Goal: Task Accomplishment & Management: Manage account settings

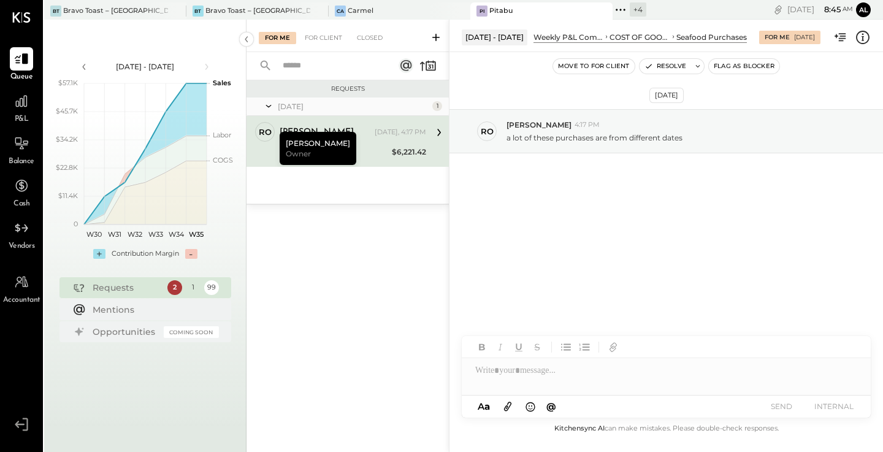
click at [315, 296] on div "Requests Yesterday 1 ro ronnie Owner ronnie Yesterday, 4:17 PM Seafood Purchase…" at bounding box center [347, 249] width 202 height 339
click at [386, 9] on div "Ca Carmel" at bounding box center [391, 11] width 124 height 11
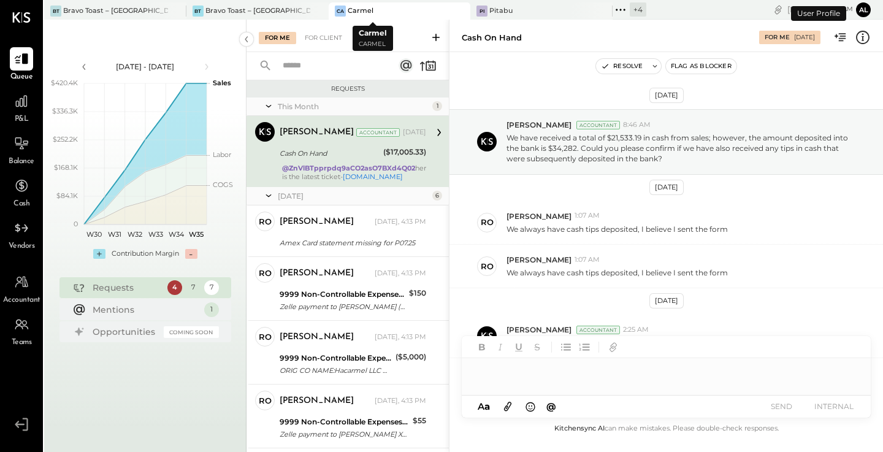
scroll to position [249, 0]
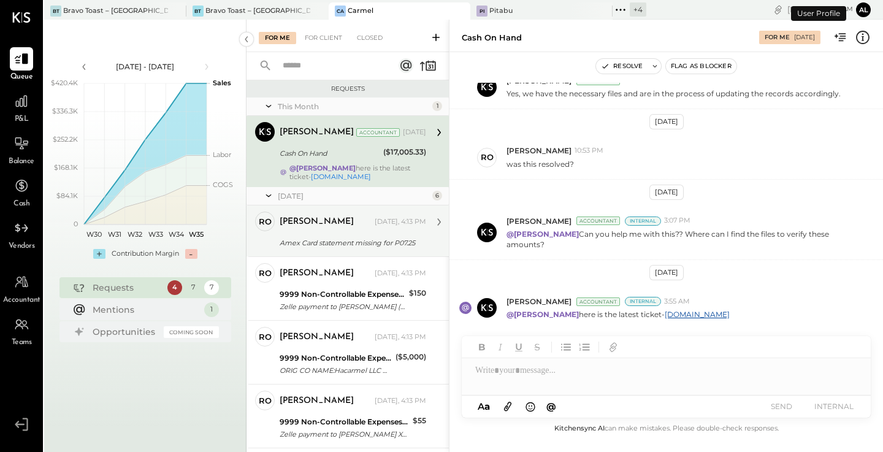
click at [331, 237] on div "Amex Card statement missing for P07.25" at bounding box center [351, 243] width 143 height 12
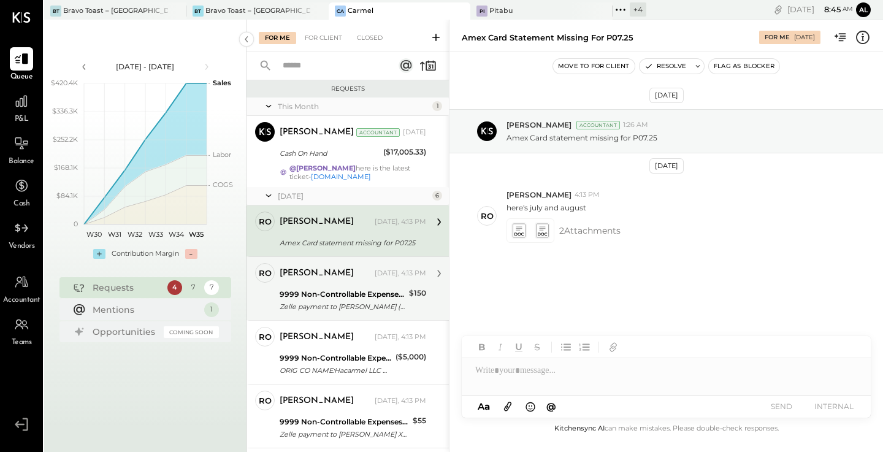
click at [323, 283] on div "ronnie Yesterday, 4:13 PM" at bounding box center [353, 273] width 147 height 21
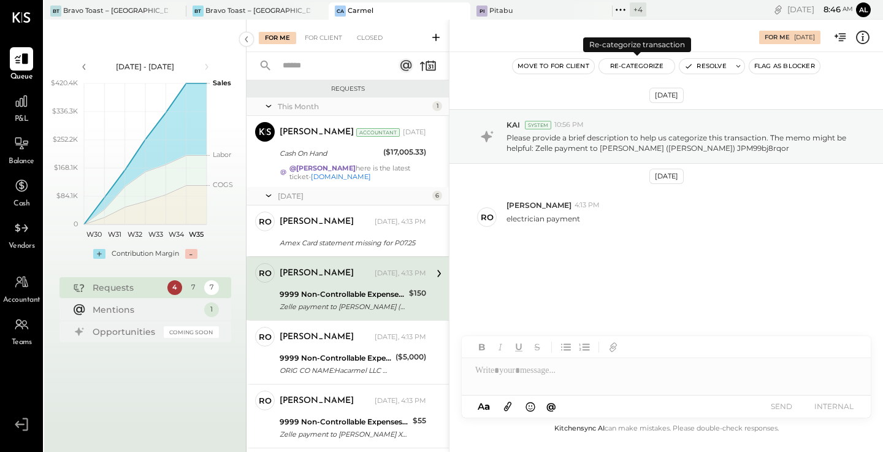
click at [657, 69] on button "Re-Categorize" at bounding box center [637, 66] width 76 height 15
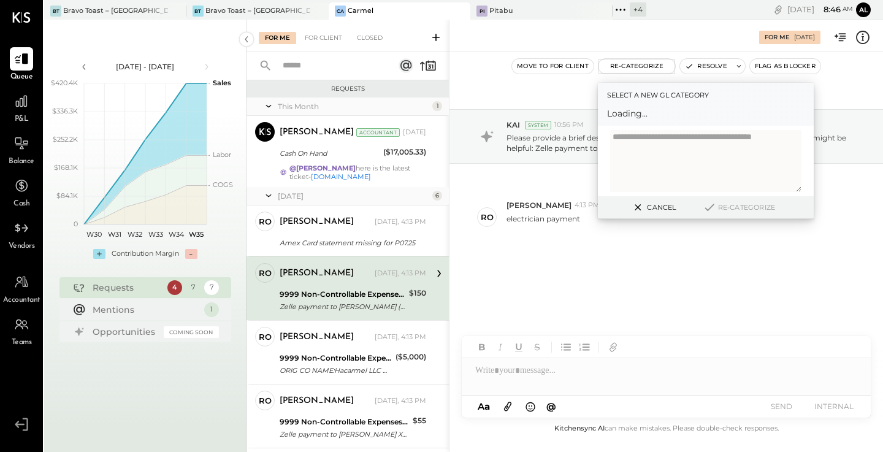
click at [643, 122] on div "Select a new gl category Loading..." at bounding box center [706, 104] width 216 height 43
click at [665, 113] on div at bounding box center [694, 119] width 161 height 15
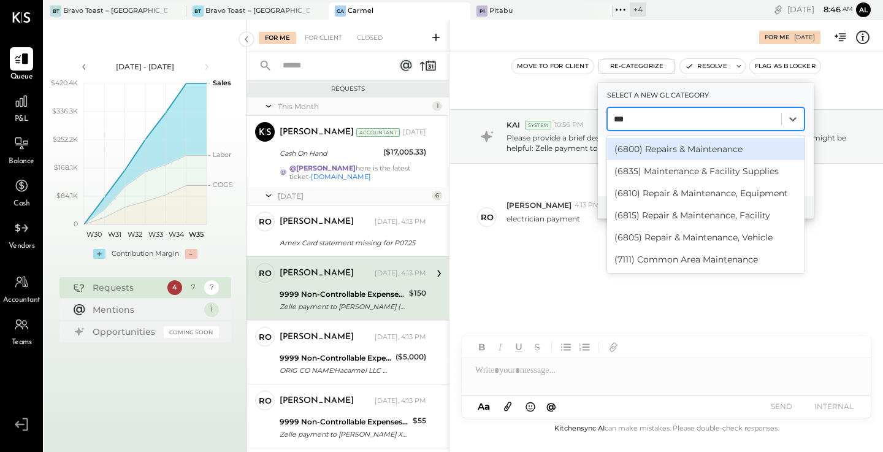
type input "****"
click at [714, 147] on div "(6800) Repairs & Maintenance" at bounding box center [705, 149] width 197 height 22
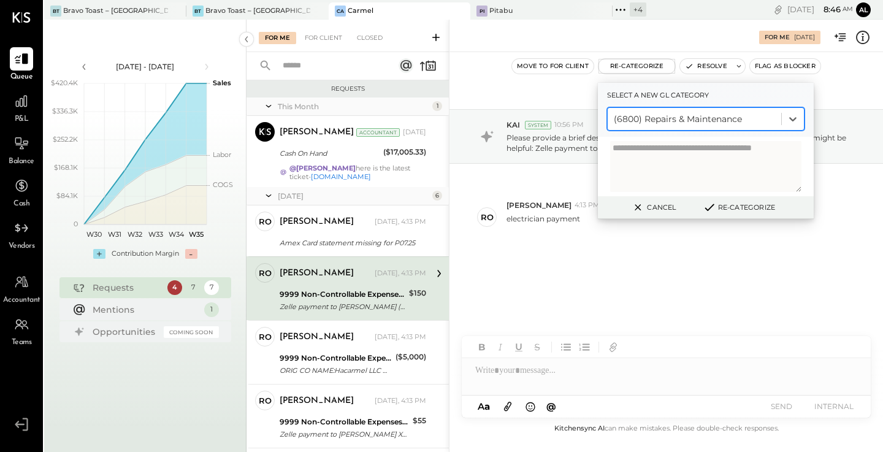
click at [736, 208] on button "Re-Categorize" at bounding box center [738, 207] width 81 height 15
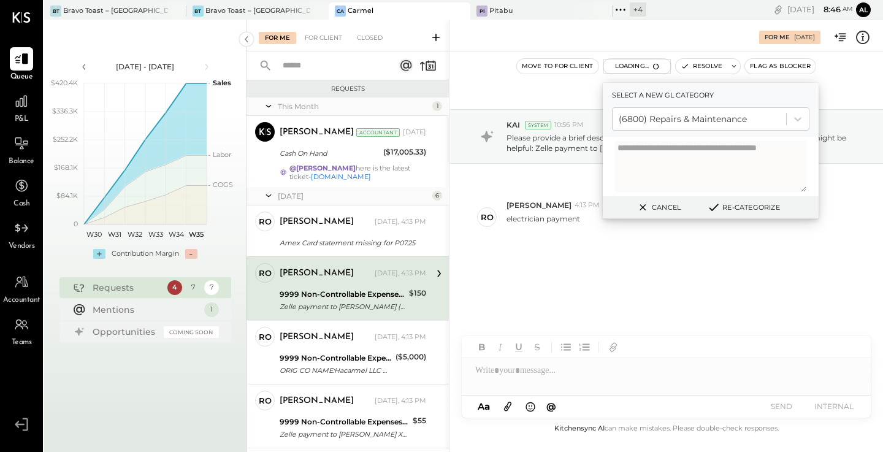
click at [746, 208] on button "Re-Categorize" at bounding box center [743, 207] width 81 height 15
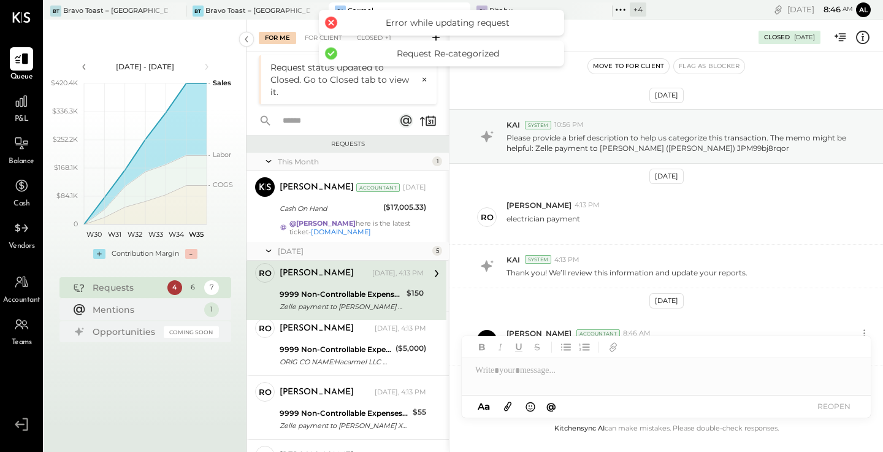
scroll to position [79, 0]
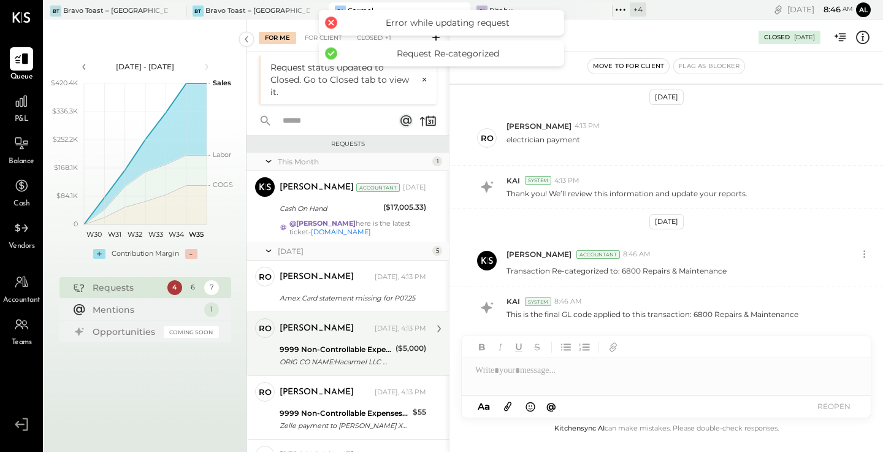
click at [327, 334] on div "[PERSON_NAME]" at bounding box center [326, 328] width 93 height 12
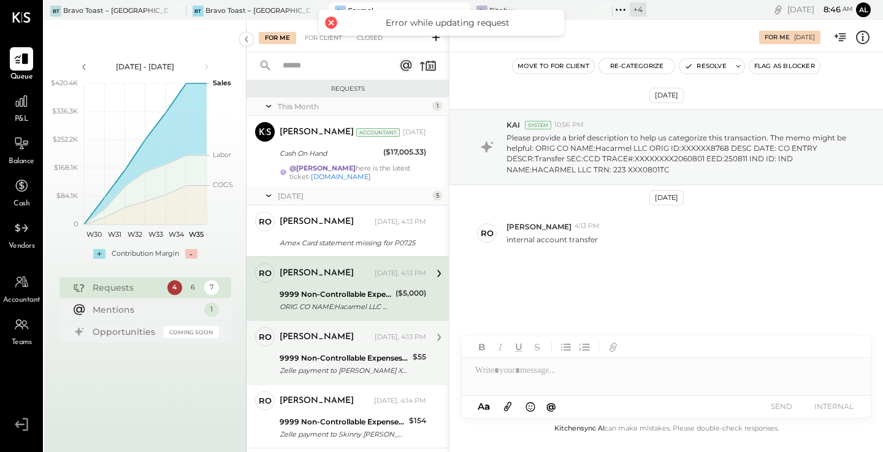
click at [348, 358] on div "9999 Non-Controllable Expenses:Other Income and Expenses:To Be Classified" at bounding box center [344, 358] width 129 height 12
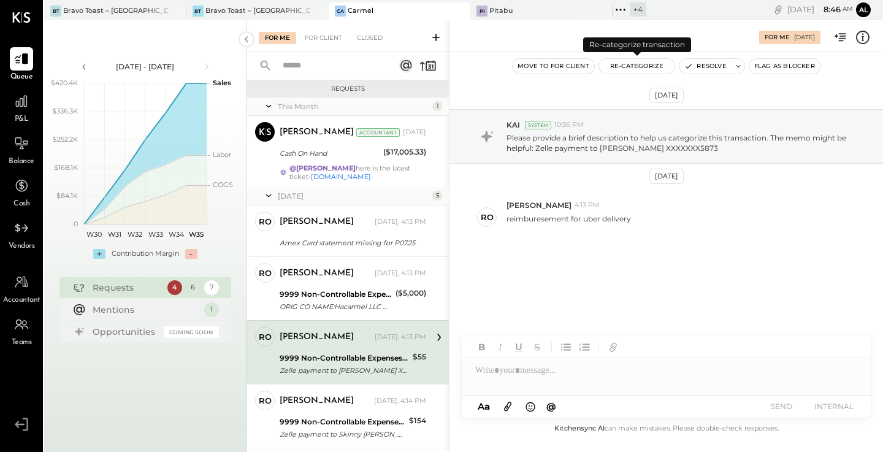
click at [640, 70] on button "Re-Categorize" at bounding box center [637, 66] width 76 height 15
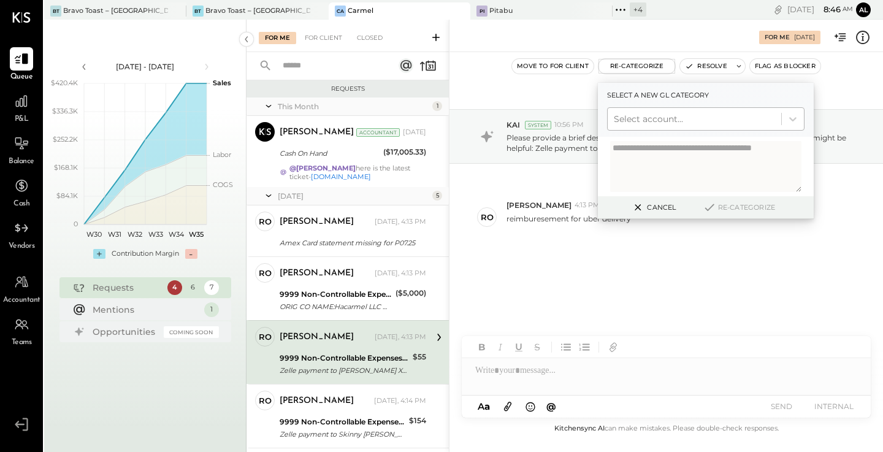
click at [649, 117] on div at bounding box center [694, 119] width 161 height 15
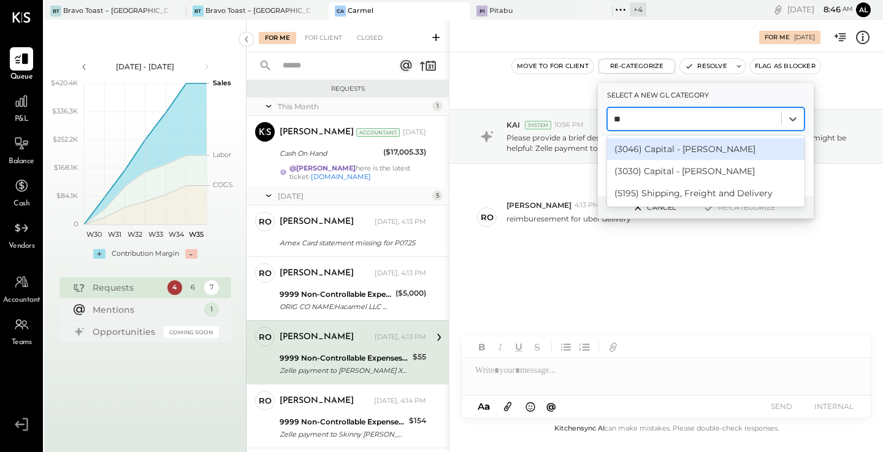
type input "*"
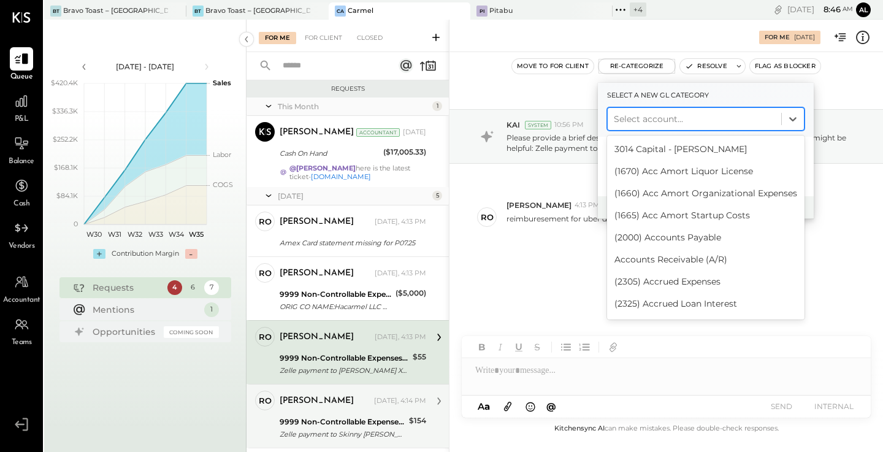
click at [335, 424] on div "9999 Non-Controllable Expenses:Other Income and Expenses:To Be Classified" at bounding box center [343, 422] width 126 height 12
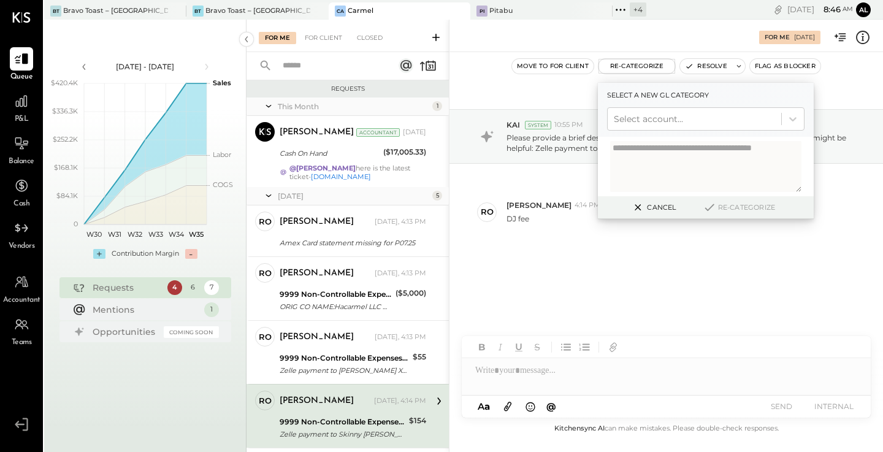
click at [660, 210] on button "Cancel" at bounding box center [653, 207] width 53 height 16
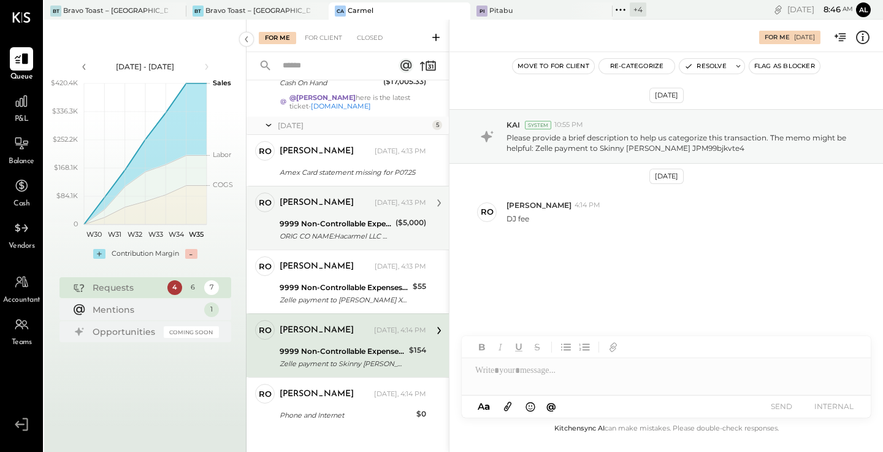
scroll to position [85, 0]
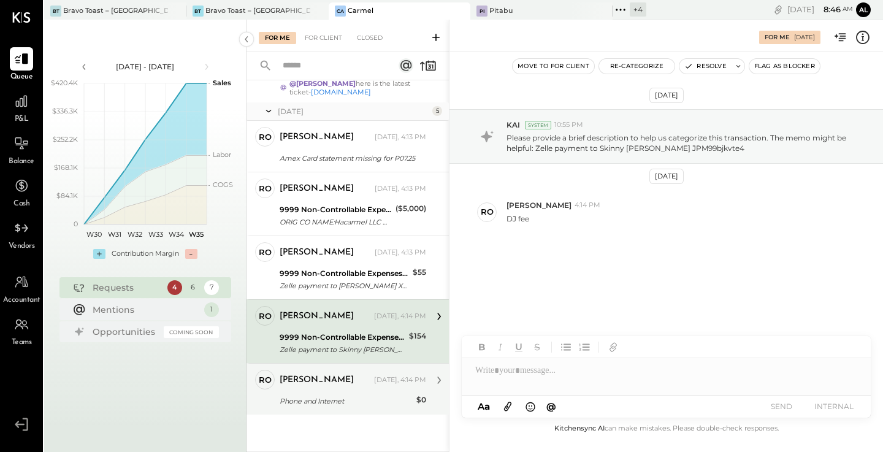
click at [342, 408] on div "ro ronnie Owner ronnie Yesterday, 4:14 PM Phone and Internet $0 payment was sch…" at bounding box center [347, 388] width 202 height 51
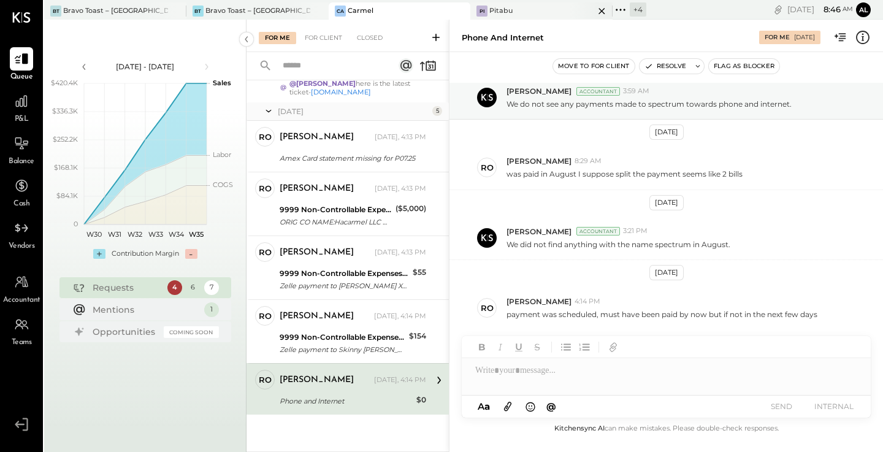
click at [523, 14] on div "Pi Pitabu" at bounding box center [532, 11] width 124 height 11
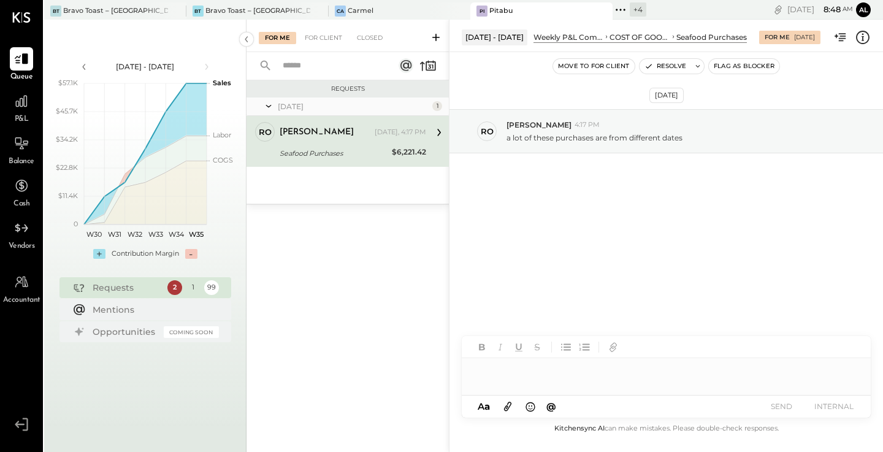
click at [412, 148] on div "$6,221.42" at bounding box center [409, 152] width 34 height 12
click at [437, 136] on icon at bounding box center [439, 132] width 16 height 16
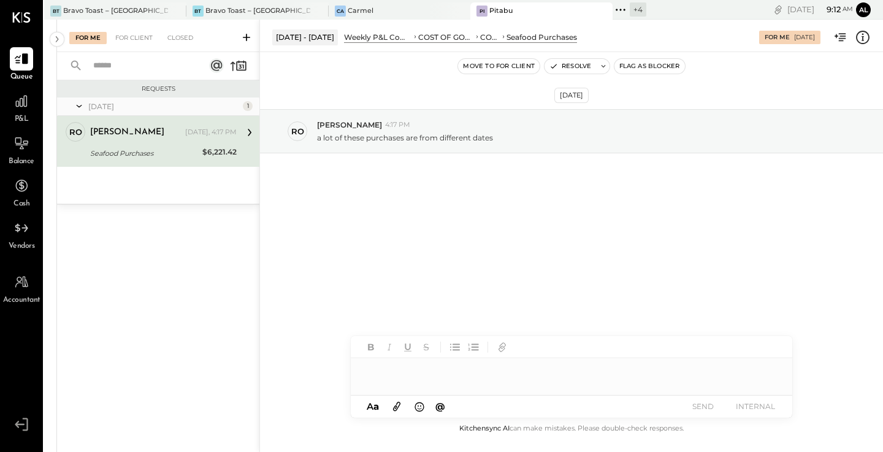
click at [240, 126] on div at bounding box center [248, 132] width 23 height 21
click at [843, 37] on icon at bounding box center [841, 37] width 16 height 16
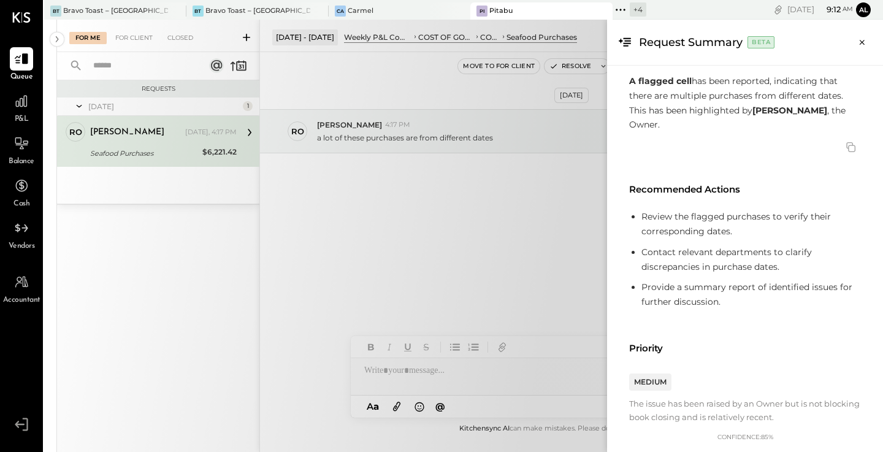
scroll to position [45, 0]
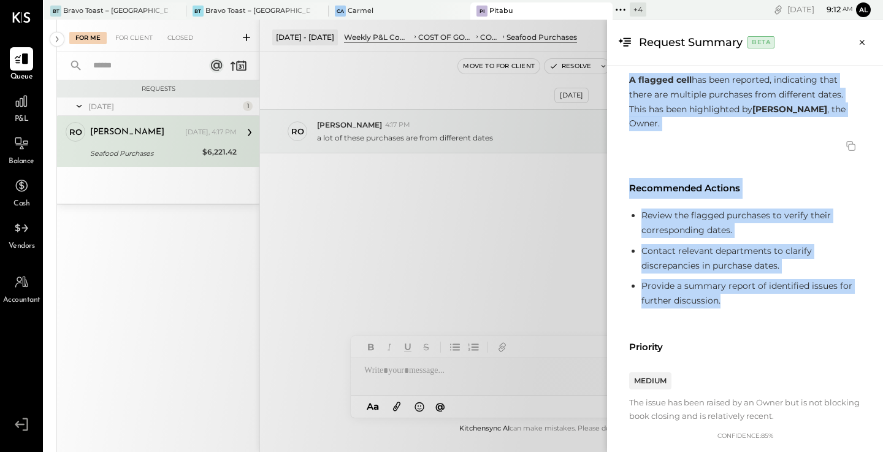
drag, startPoint x: 724, startPoint y: 284, endPoint x: 621, endPoint y: 78, distance: 230.9
click at [621, 78] on div "Summary A flagged cell has been reported, indicating that there are multiple pu…" at bounding box center [745, 275] width 256 height 491
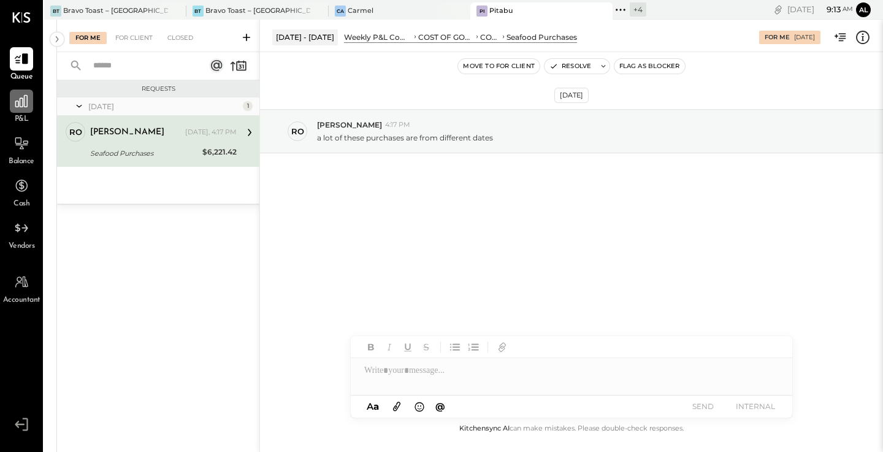
click at [26, 108] on icon at bounding box center [21, 101] width 16 height 16
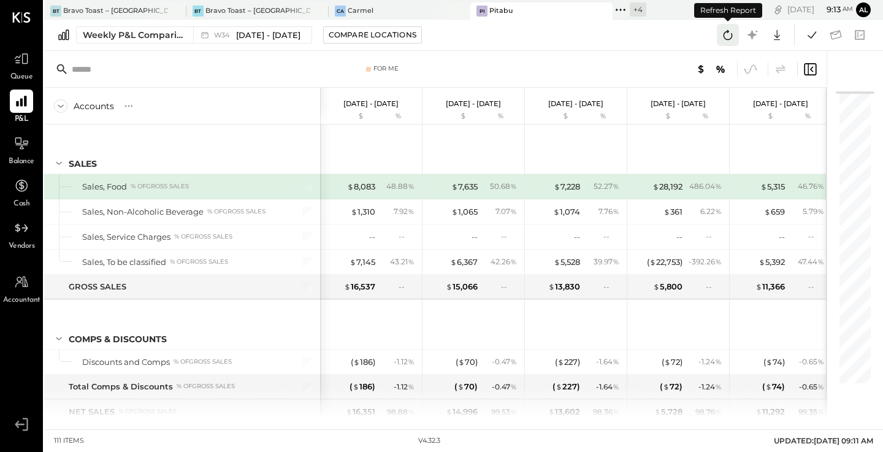
click at [732, 32] on icon at bounding box center [728, 35] width 16 height 16
click at [733, 32] on icon at bounding box center [728, 35] width 16 height 16
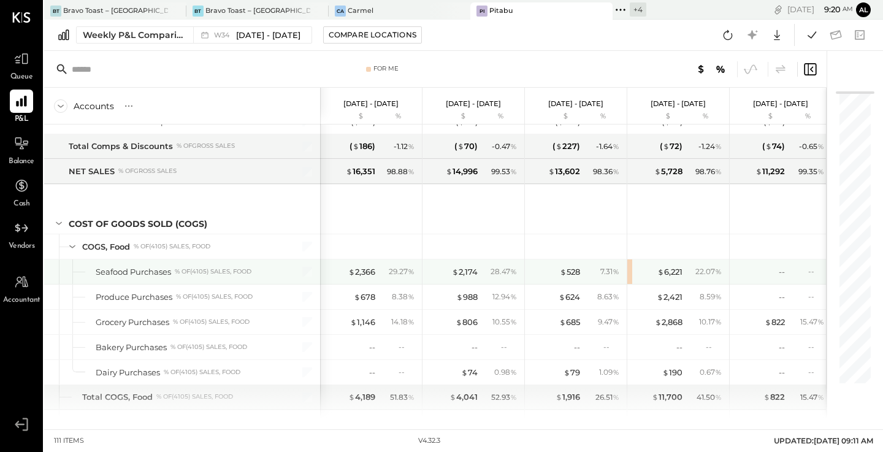
click at [631, 273] on div "$ 6,221 22.07 %" at bounding box center [678, 271] width 102 height 25
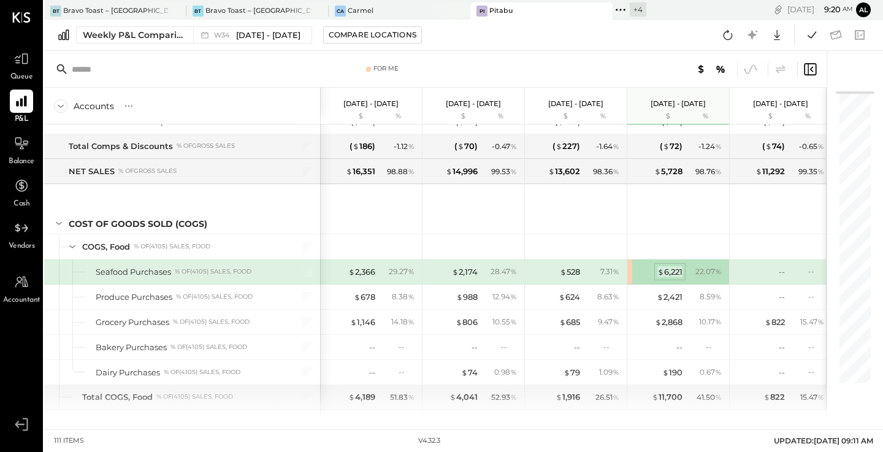
click at [668, 267] on div "$ 6,221" at bounding box center [669, 272] width 25 height 12
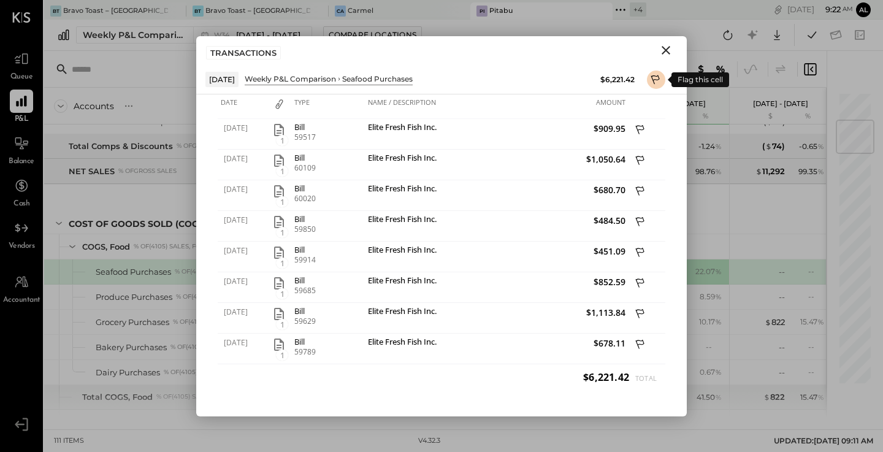
click at [656, 82] on icon at bounding box center [655, 81] width 11 height 15
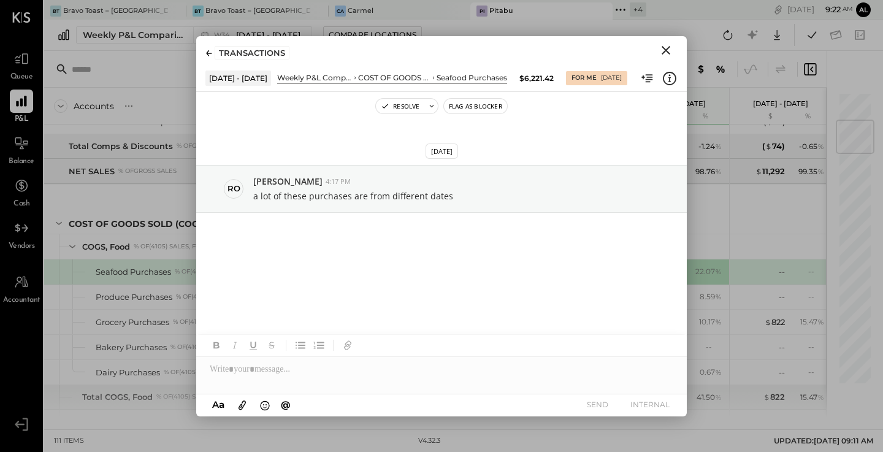
click at [207, 56] on div at bounding box center [209, 53] width 6 height 10
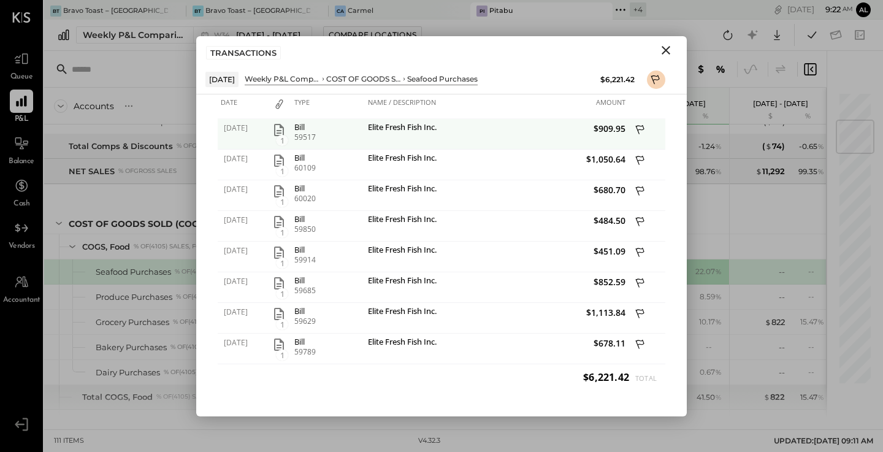
click at [279, 131] on icon "button" at bounding box center [279, 130] width 15 height 15
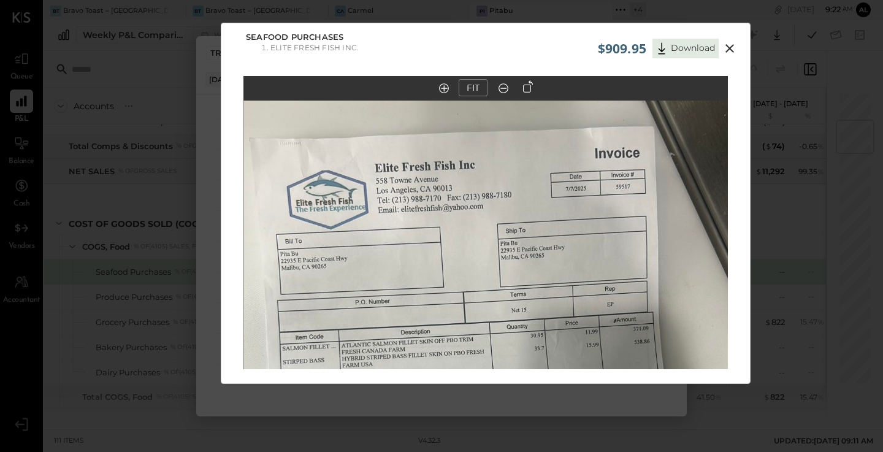
drag, startPoint x: 467, startPoint y: 136, endPoint x: 467, endPoint y: 332, distance: 196.2
click at [467, 332] on img at bounding box center [486, 402] width 484 height 861
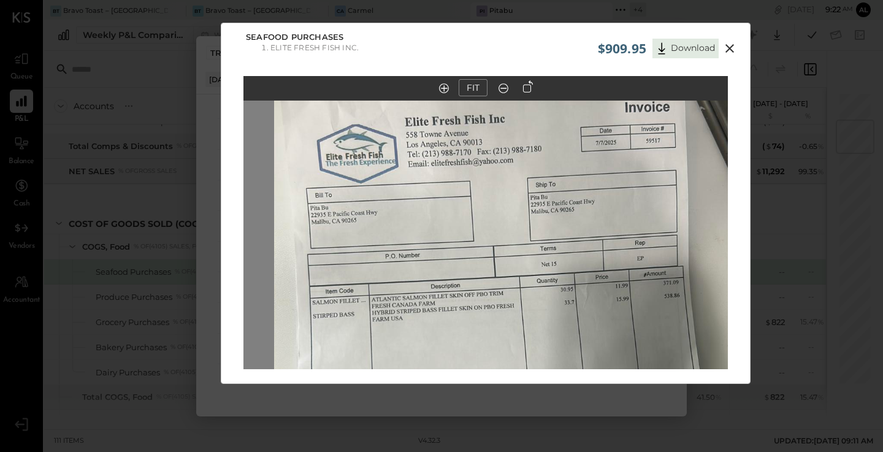
drag, startPoint x: 498, startPoint y: 273, endPoint x: 527, endPoint y: 226, distance: 54.8
click at [528, 226] on img at bounding box center [516, 356] width 484 height 861
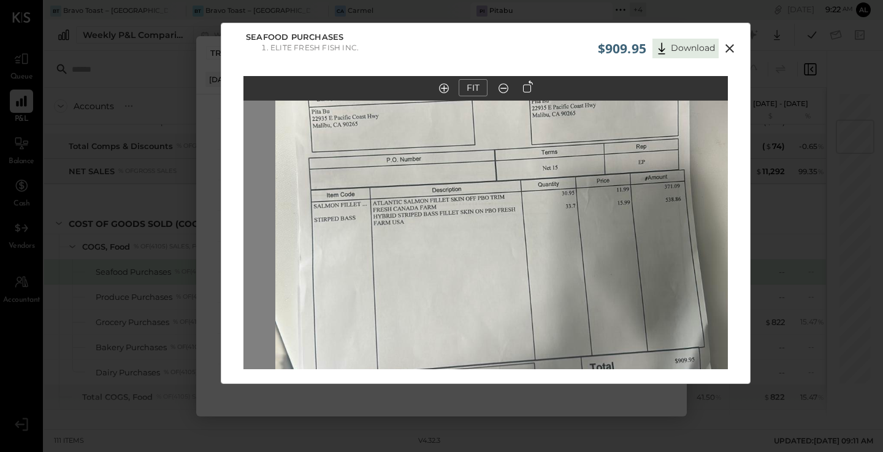
drag, startPoint x: 527, startPoint y: 226, endPoint x: 528, endPoint y: 131, distance: 95.7
click at [528, 131] on img at bounding box center [517, 260] width 484 height 861
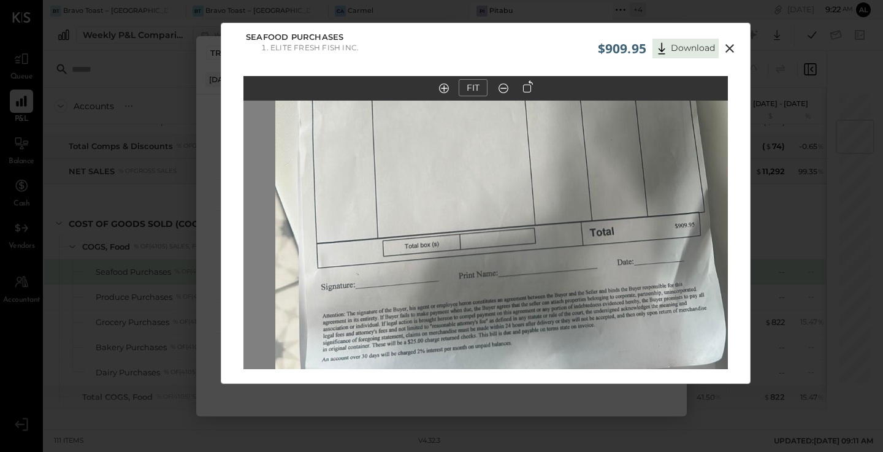
drag, startPoint x: 533, startPoint y: 261, endPoint x: 533, endPoint y: 126, distance: 135.5
click at [533, 126] on img at bounding box center [517, 125] width 484 height 861
click at [729, 47] on icon at bounding box center [729, 48] width 9 height 9
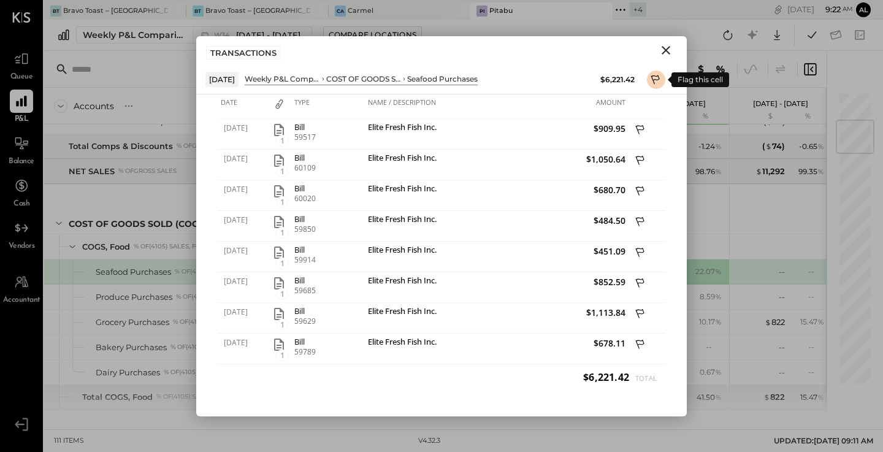
click at [663, 77] on button at bounding box center [656, 80] width 18 height 18
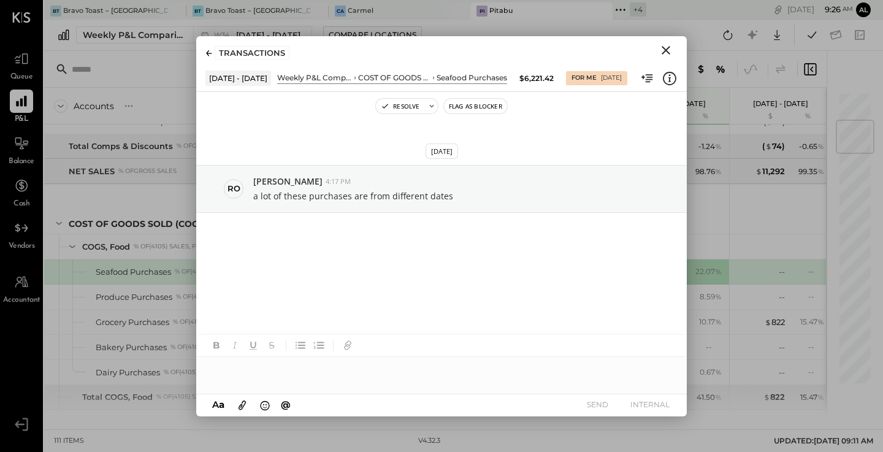
click at [667, 47] on icon "Close" at bounding box center [665, 50] width 15 height 15
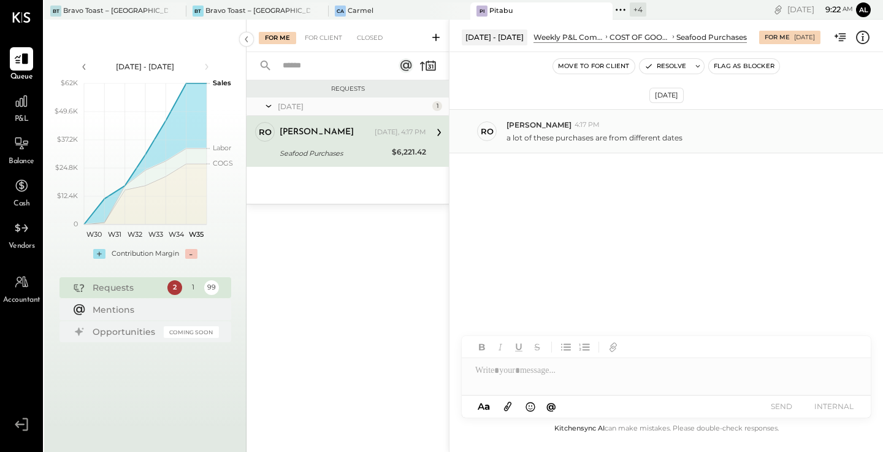
drag, startPoint x: 692, startPoint y: 135, endPoint x: 511, endPoint y: 140, distance: 180.3
click at [511, 140] on div "a lot of these purchases are from different dates" at bounding box center [689, 136] width 367 height 13
click at [368, 11] on div "Ca Carmel" at bounding box center [391, 11] width 124 height 11
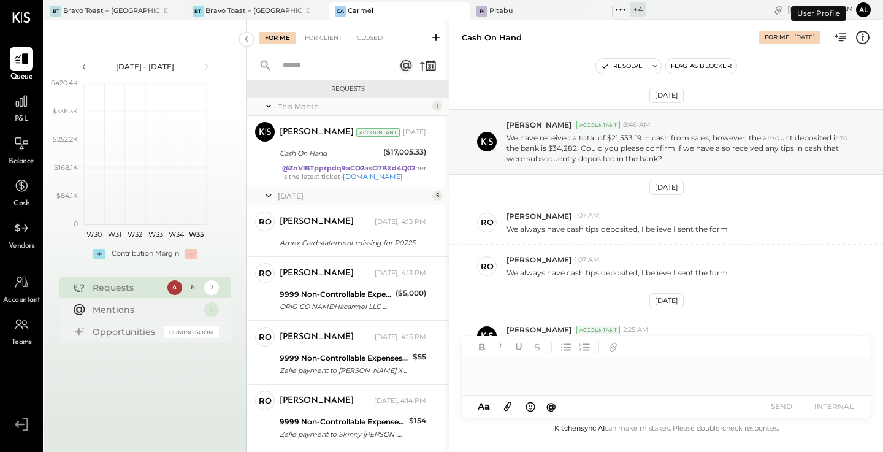
scroll to position [249, 0]
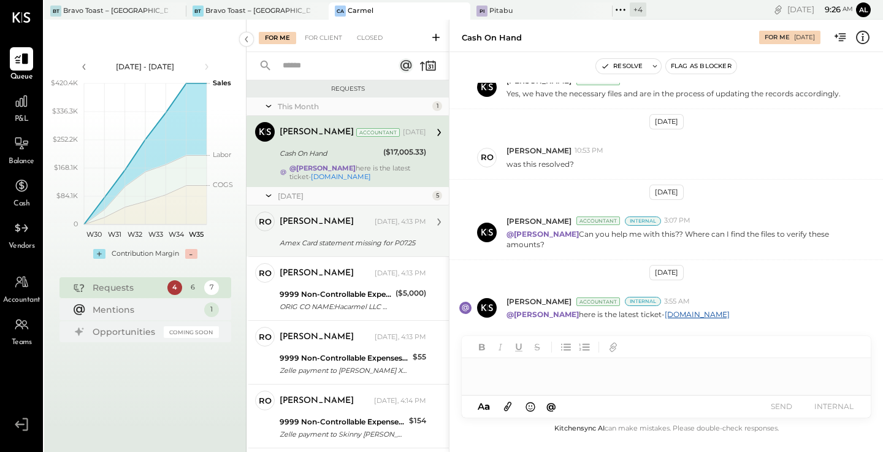
click at [329, 245] on div "Amex Card statement missing for P07.25" at bounding box center [351, 243] width 143 height 12
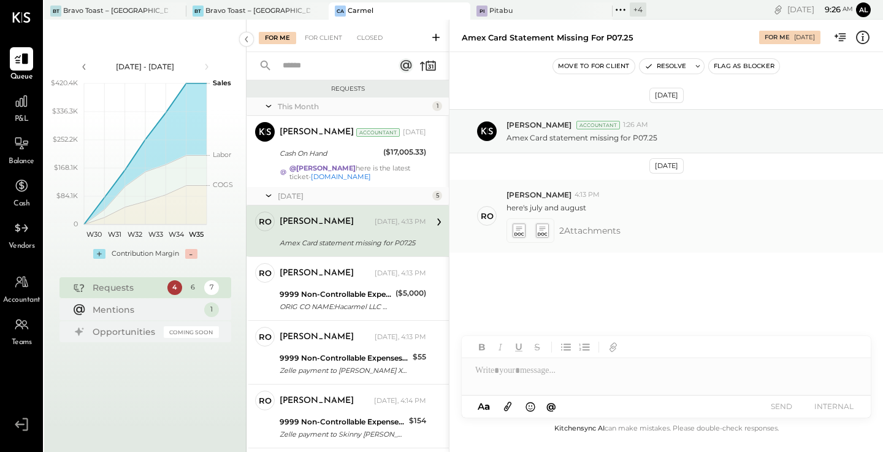
click at [519, 237] on icon at bounding box center [518, 230] width 15 height 17
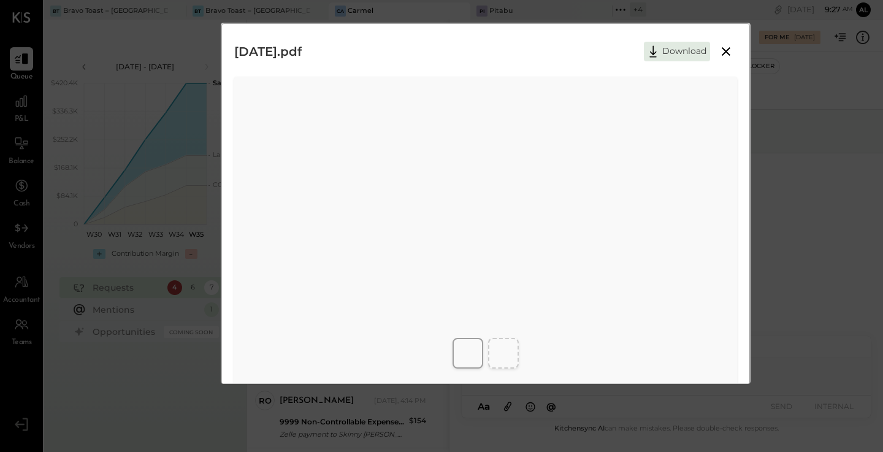
click at [727, 53] on icon at bounding box center [726, 51] width 9 height 9
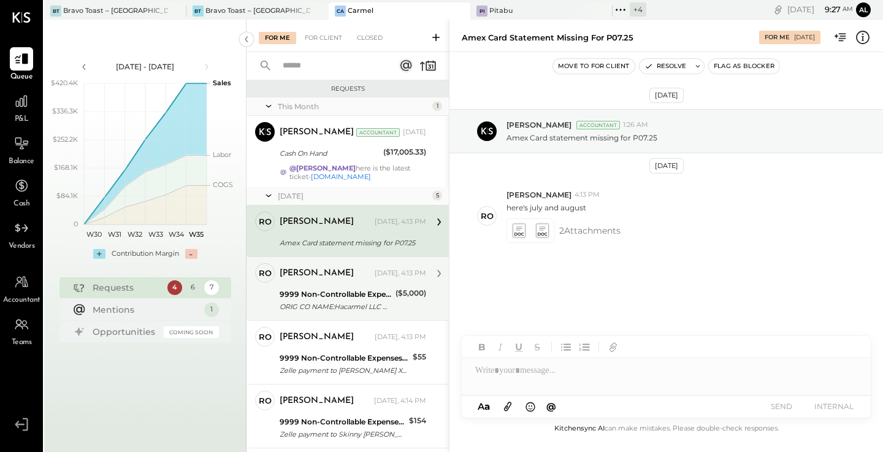
click at [339, 295] on div "9999 Non-Controllable Expenses:Other Income and Expenses:To Be Classified" at bounding box center [336, 294] width 112 height 12
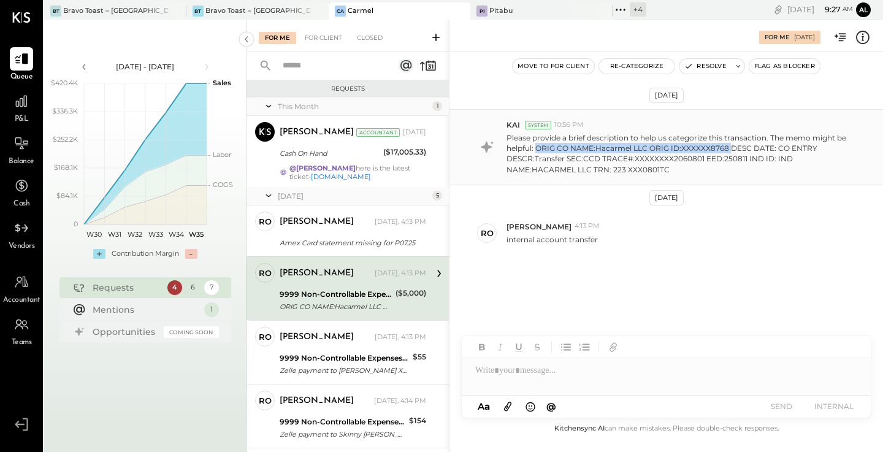
drag, startPoint x: 536, startPoint y: 148, endPoint x: 724, endPoint y: 149, distance: 187.6
click at [724, 149] on p "Please provide a brief description to help us categorize this transaction. The …" at bounding box center [680, 153] width 348 height 42
copy p "ORIG CO NAME:Hacarmel LLC ORIG ID:XXXXXX8768"
click at [643, 66] on button "Re-Categorize" at bounding box center [637, 66] width 76 height 15
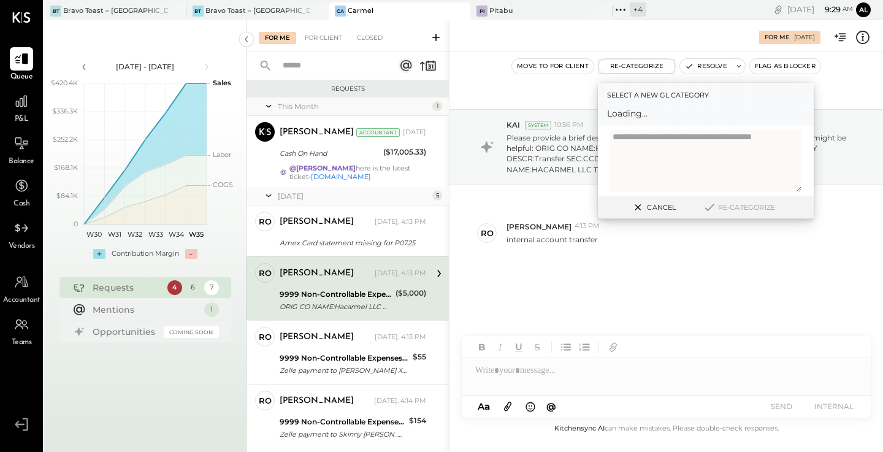
click at [645, 120] on div "Select a new gl category Loading..." at bounding box center [706, 104] width 216 height 43
click at [645, 120] on div at bounding box center [694, 119] width 161 height 15
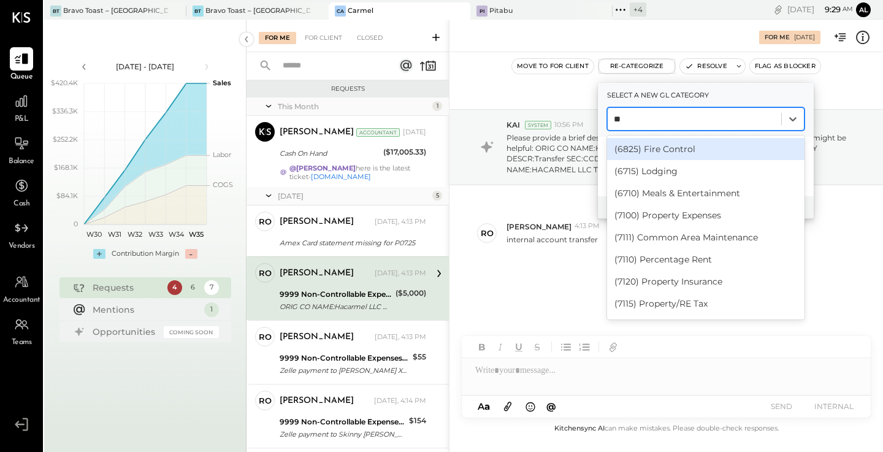
type input "*"
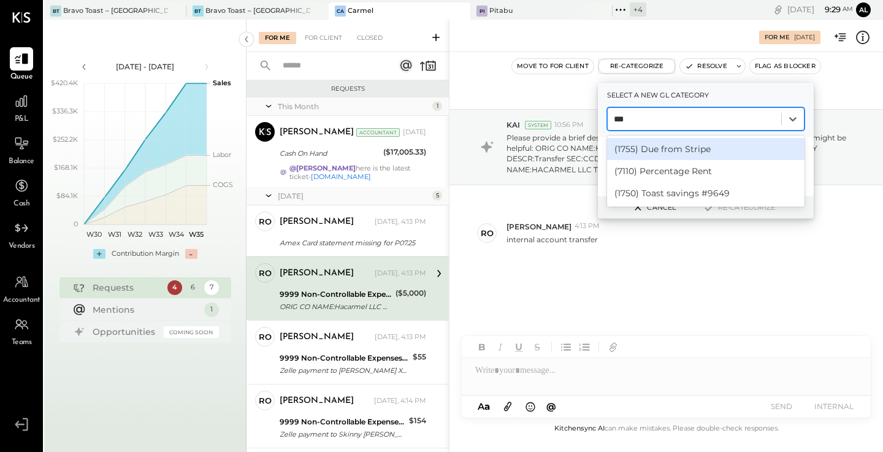
type input "****"
click at [664, 150] on div "(1750) Toast savings #9649" at bounding box center [705, 149] width 197 height 22
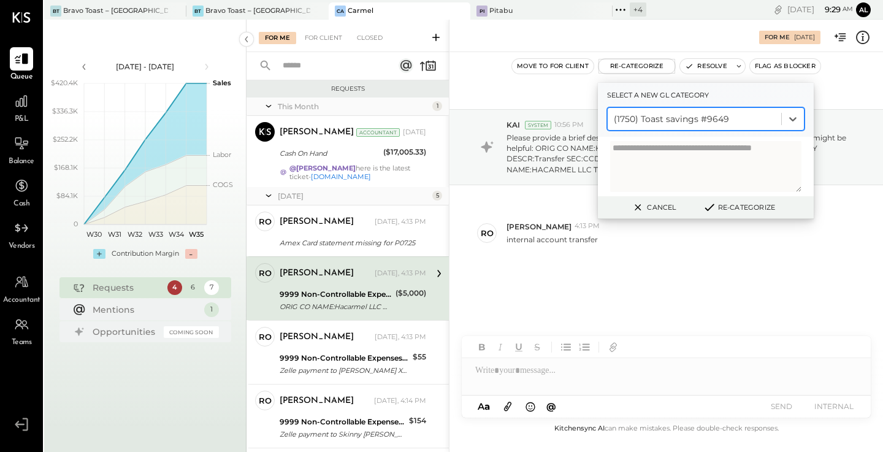
click at [753, 204] on button "Re-Categorize" at bounding box center [738, 207] width 81 height 15
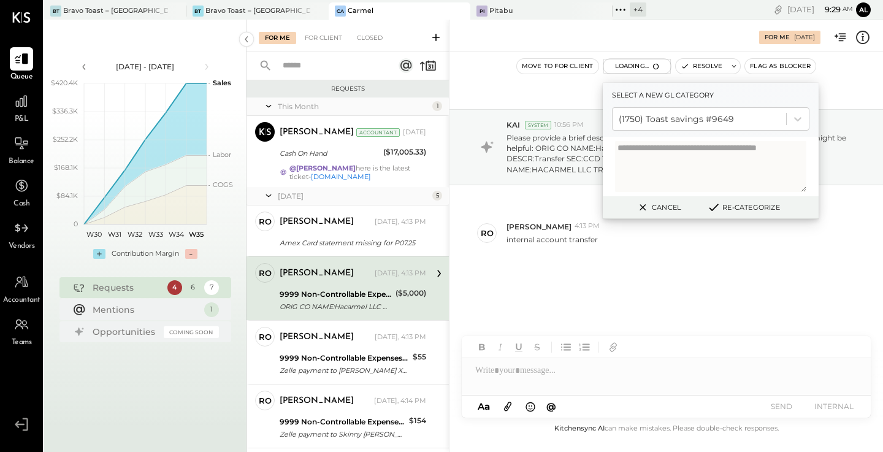
click at [753, 204] on button "Re-Categorize" at bounding box center [743, 207] width 81 height 15
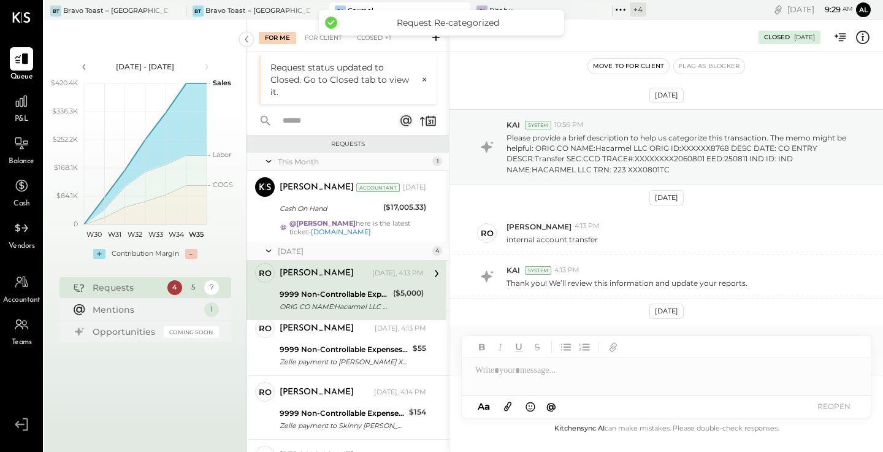
scroll to position [90, 0]
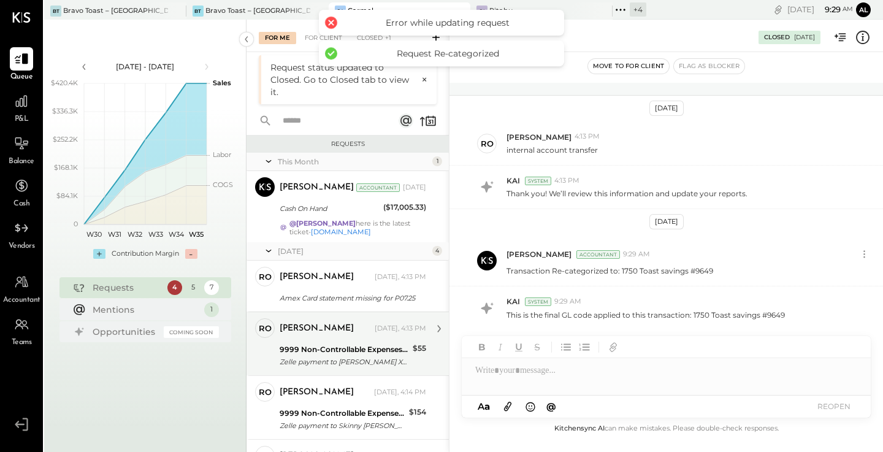
click at [320, 357] on div "Zelle payment to [PERSON_NAME] XXXXXXX5873" at bounding box center [344, 362] width 129 height 12
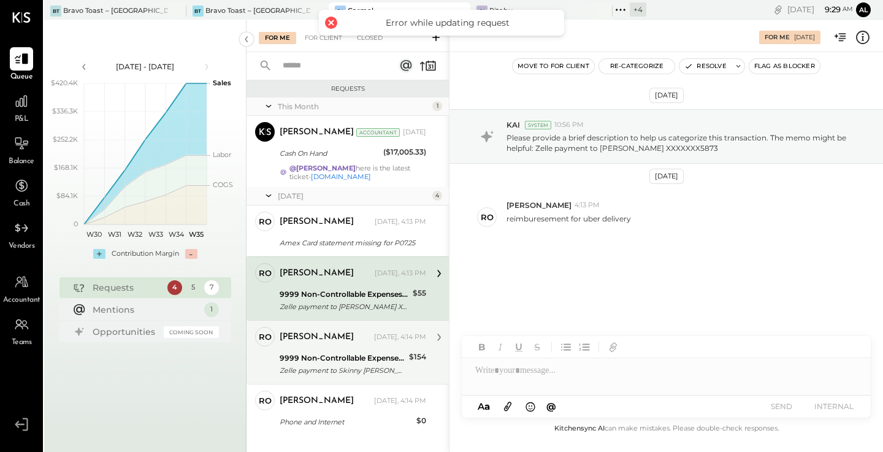
click at [333, 405] on div "ro [PERSON_NAME] Owner [PERSON_NAME] [DATE], 4:13 PM Amex Card statement missin…" at bounding box center [347, 320] width 202 height 230
click at [329, 360] on div "9999 Non-Controllable Expenses:Other Income and Expenses:To Be Classified" at bounding box center [343, 358] width 126 height 12
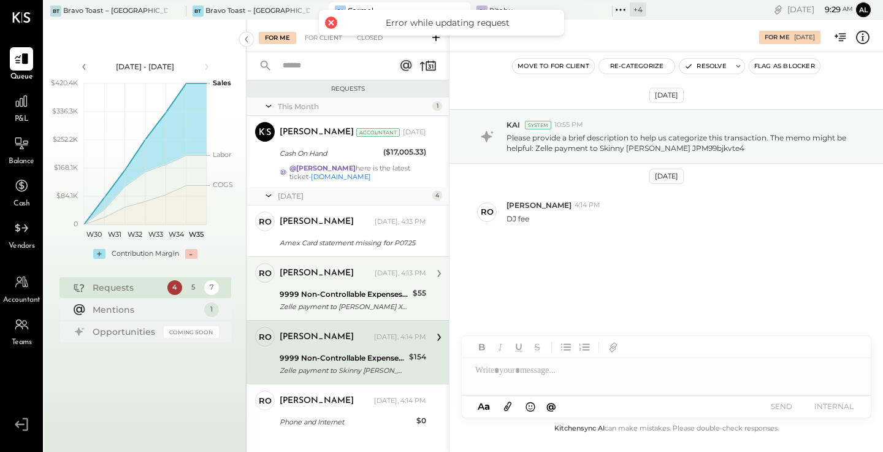
scroll to position [21, 0]
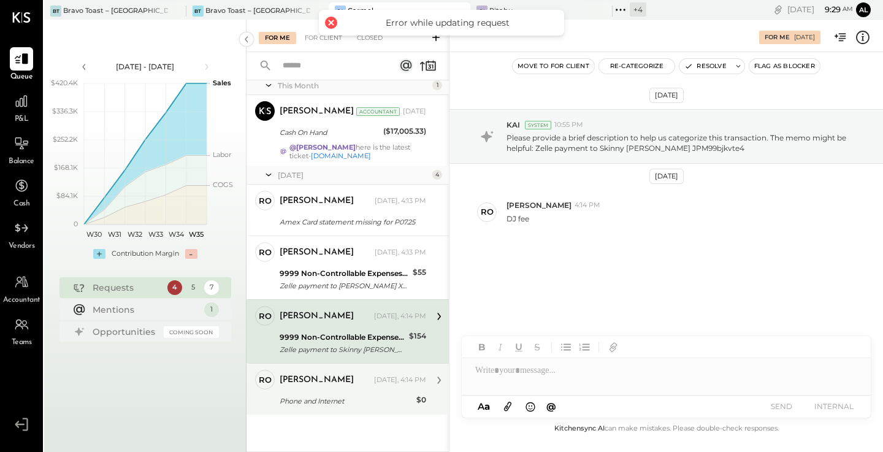
click at [346, 397] on div "Phone and Internet" at bounding box center [346, 401] width 133 height 12
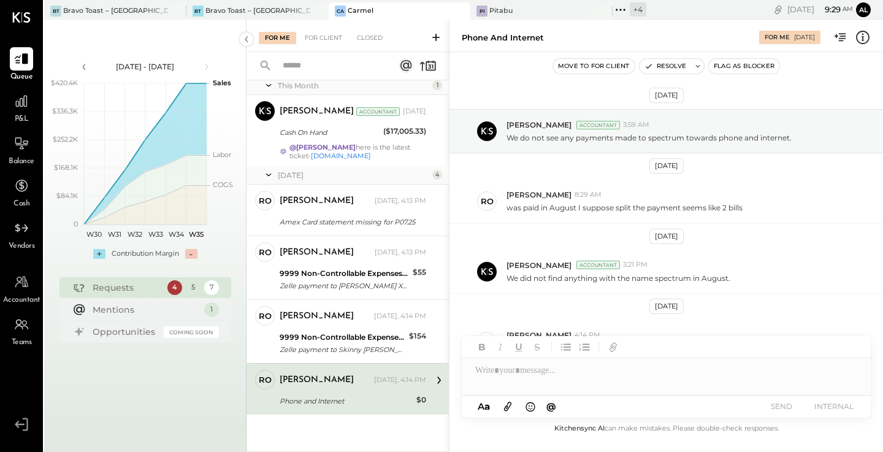
scroll to position [1, 0]
